Goal: Information Seeking & Learning: Learn about a topic

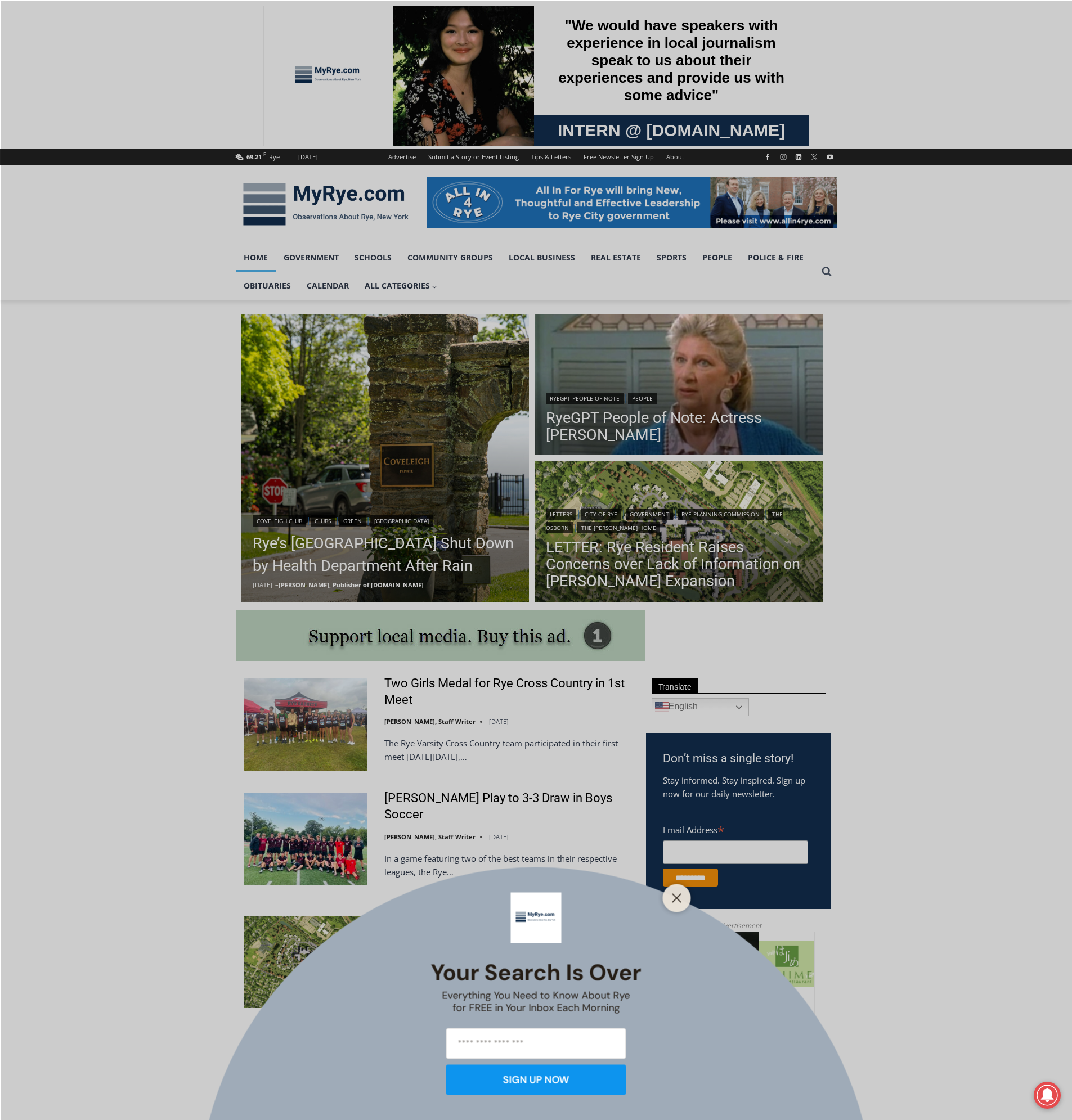
click at [679, 900] on line "Close" at bounding box center [676, 897] width 8 height 8
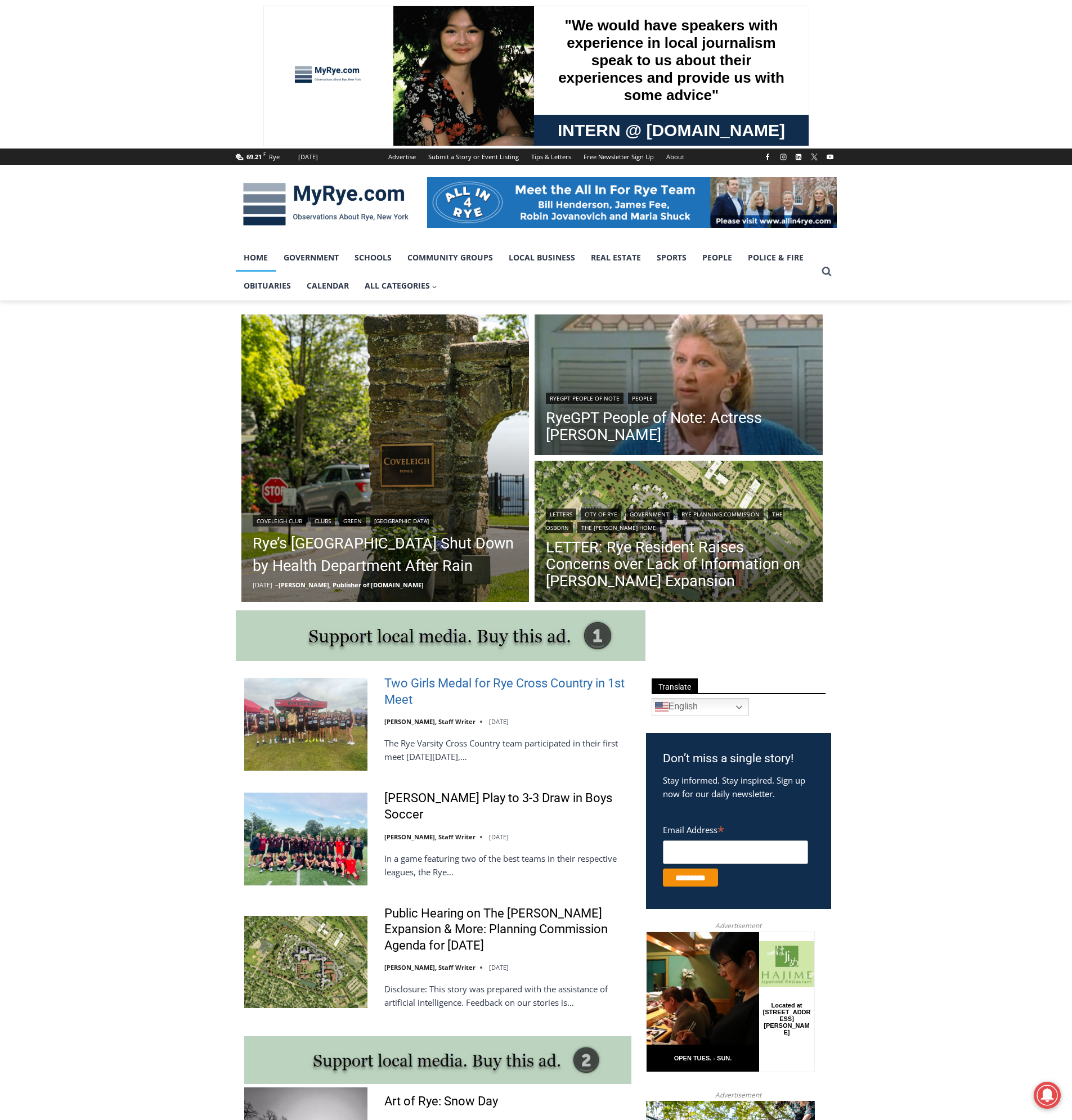
click at [424, 687] on link "Two Girls Medal for Rye Cross Country in 1st Meet" at bounding box center [508, 692] width 247 height 32
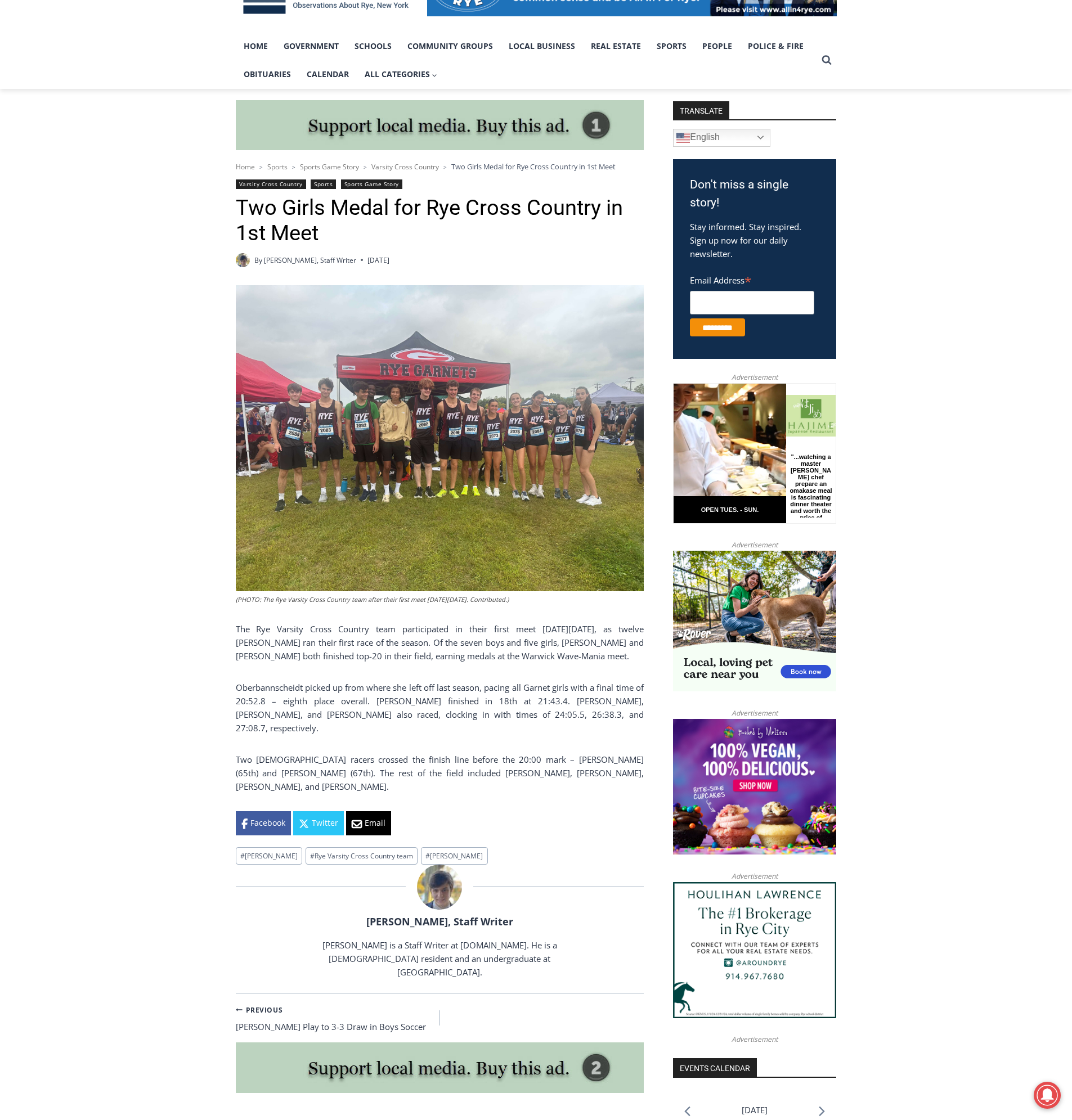
scroll to position [225, 0]
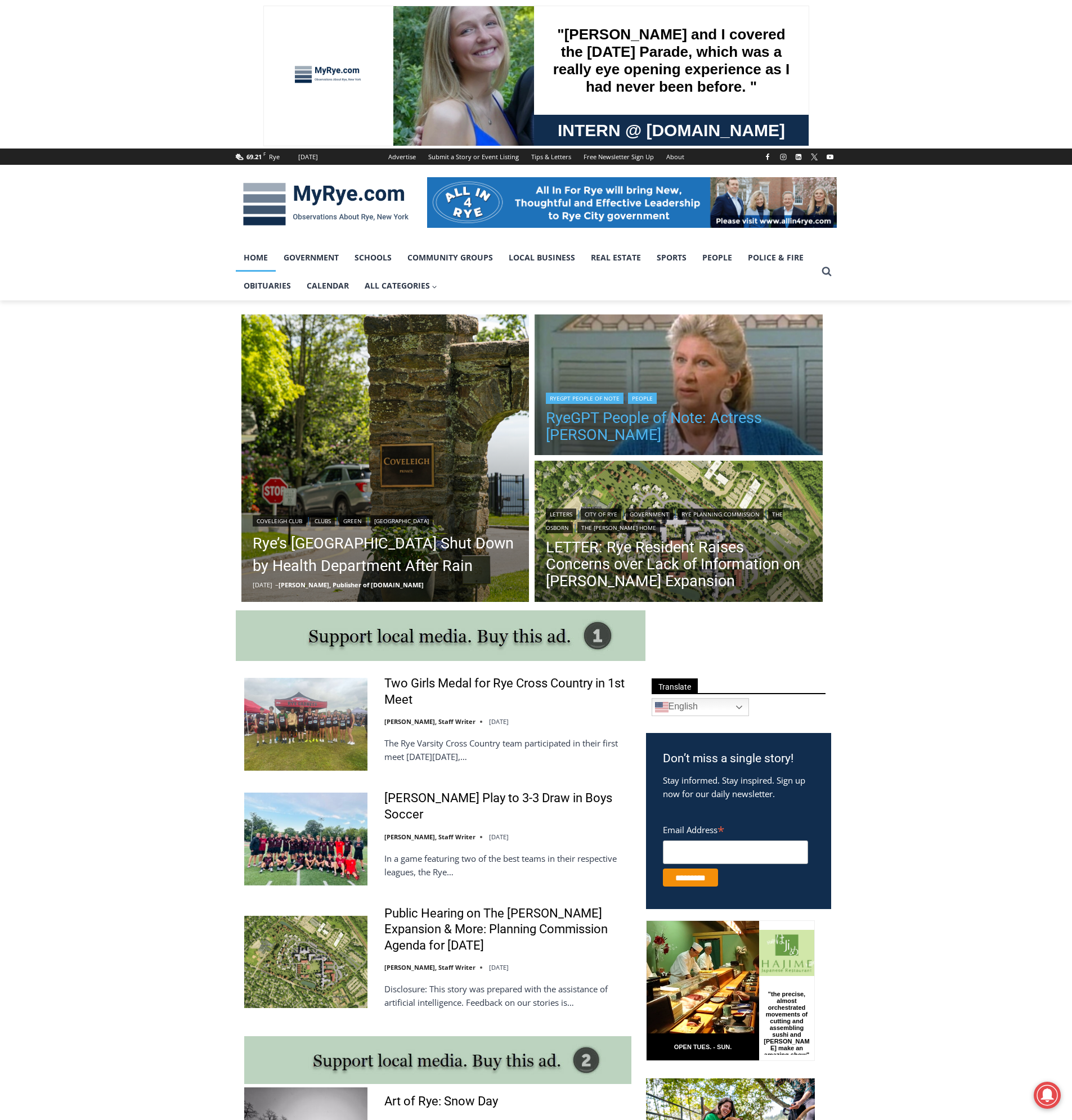
click at [666, 416] on link "RyeGPT People of Note: Actress [PERSON_NAME]" at bounding box center [679, 427] width 266 height 33
